Goal: Information Seeking & Learning: Understand process/instructions

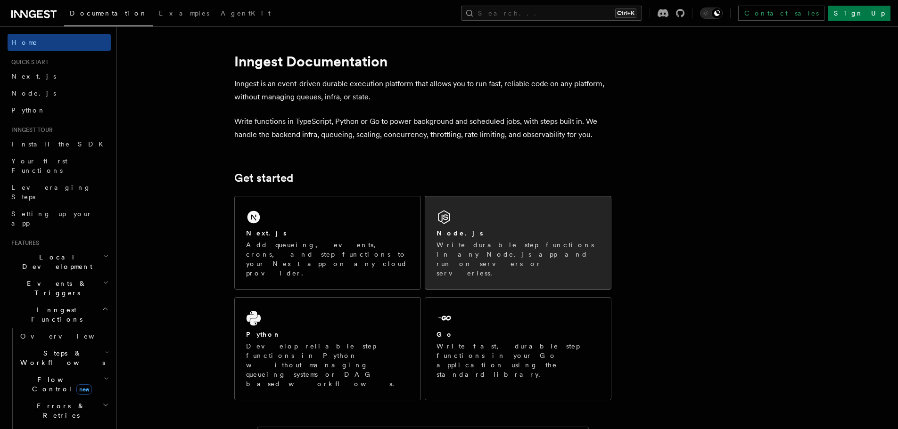
click at [438, 246] on p "Write durable step functions in any Node.js app and run on servers or serverles…" at bounding box center [517, 259] width 163 height 38
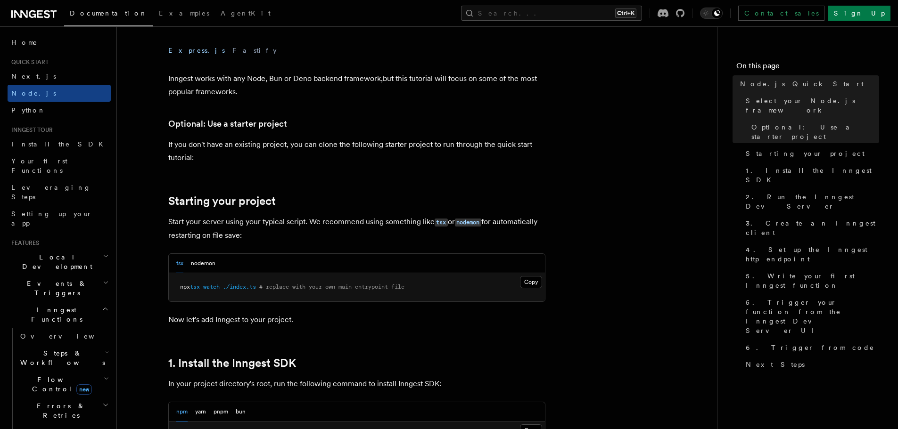
scroll to position [377, 0]
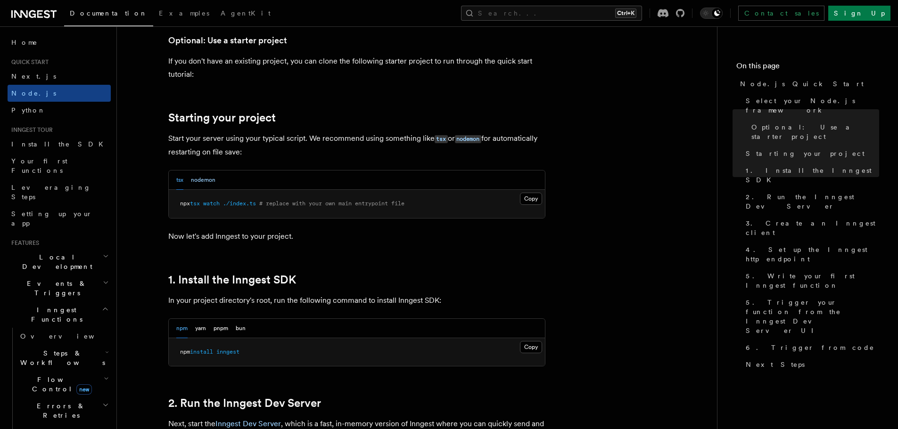
click at [208, 181] on button "nodemon" at bounding box center [203, 180] width 25 height 19
click at [184, 174] on div "tsx nodemon" at bounding box center [195, 180] width 39 height 19
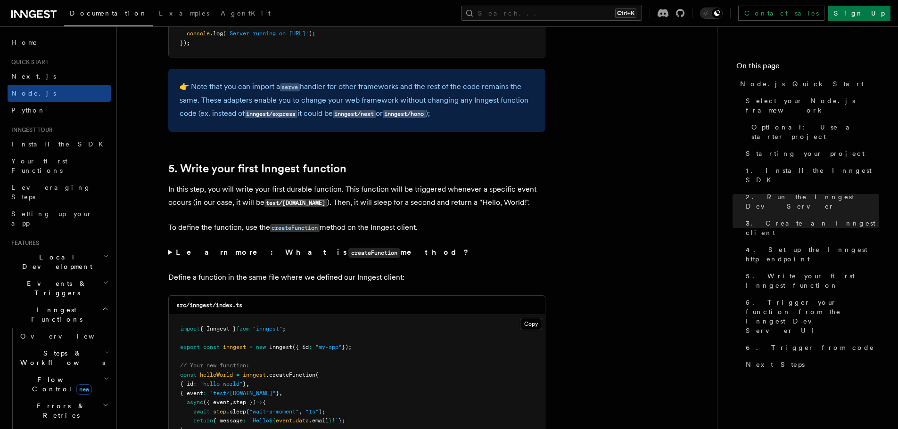
scroll to position [1696, 0]
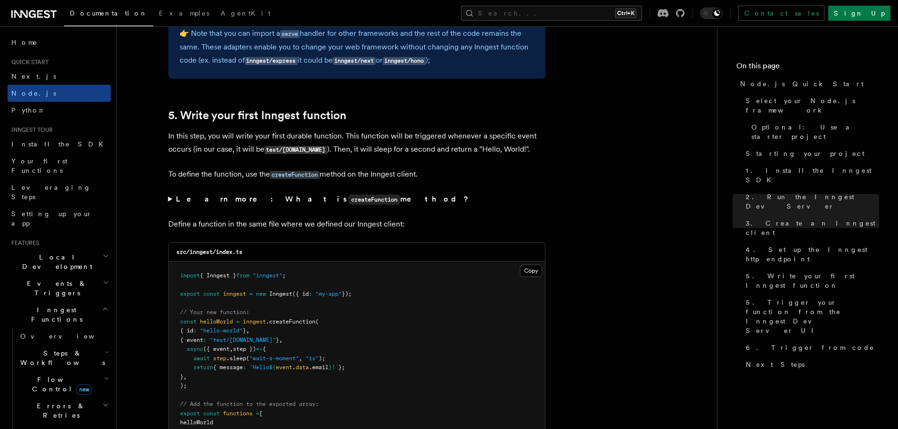
click at [168, 199] on summary "Learn more: What is createFunction method?" at bounding box center [356, 200] width 377 height 14
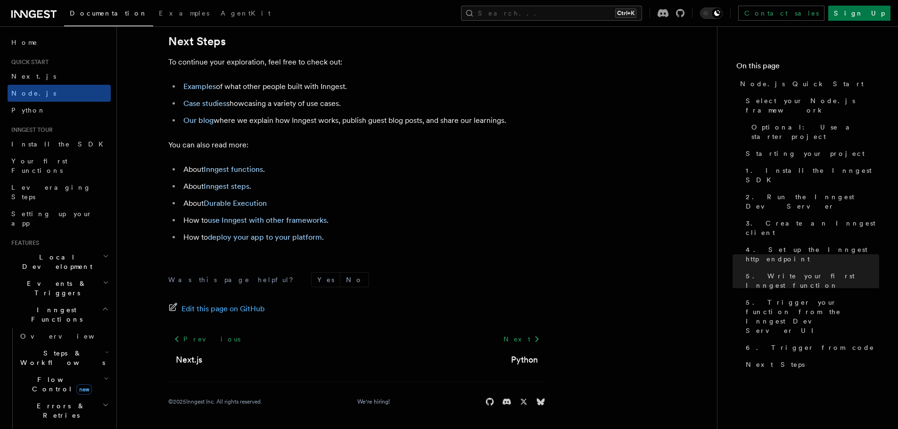
scroll to position [6074, 0]
